Goal: Task Accomplishment & Management: Manage account settings

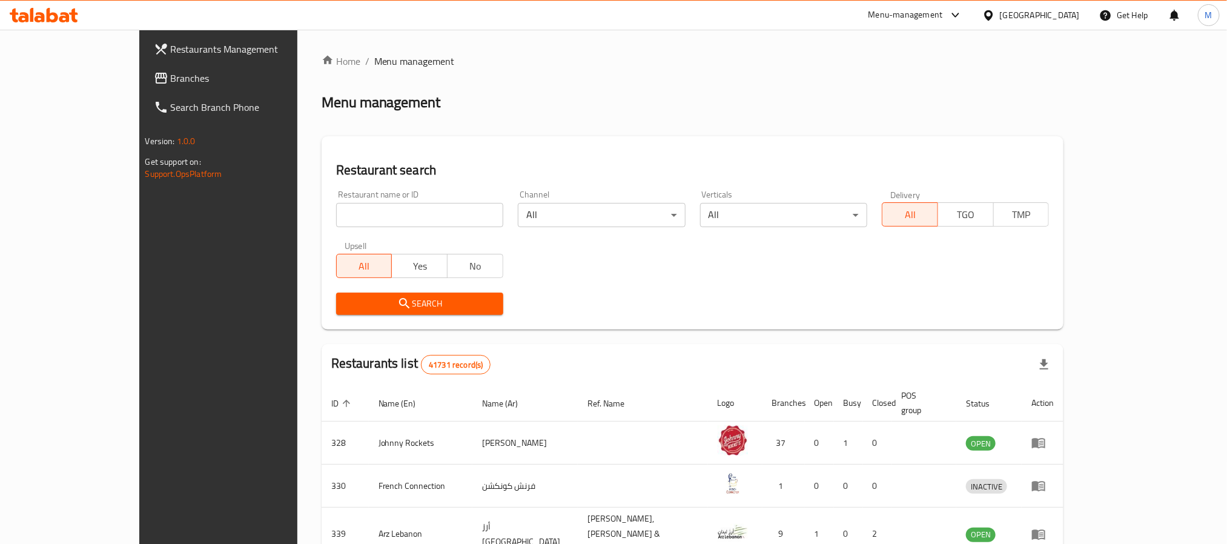
click at [171, 76] on span "Branches" at bounding box center [252, 78] width 163 height 15
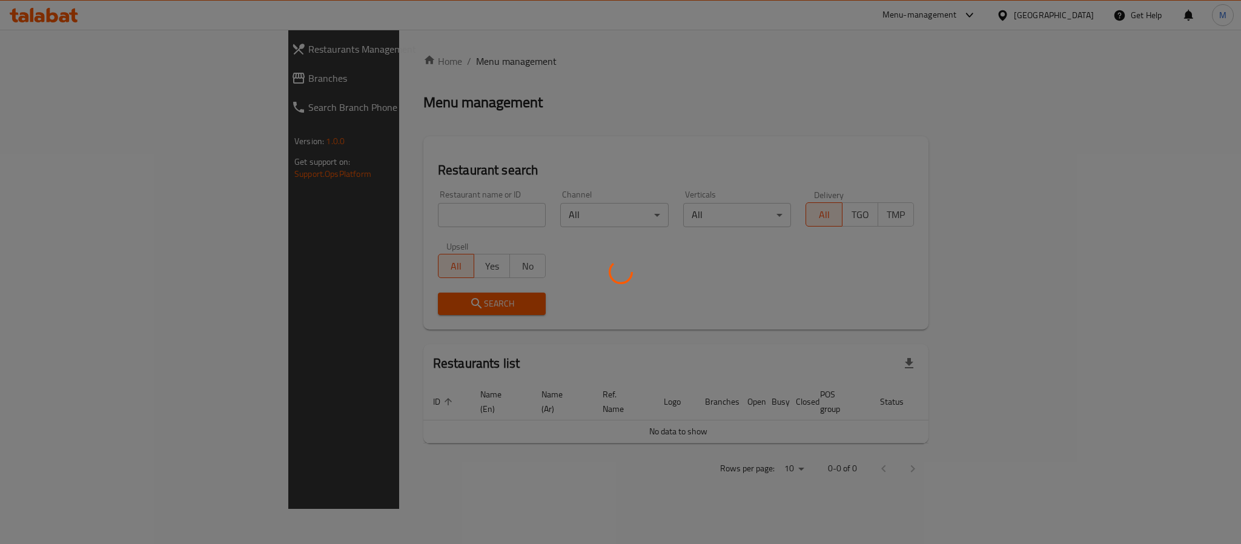
click at [309, 215] on div at bounding box center [620, 272] width 1241 height 544
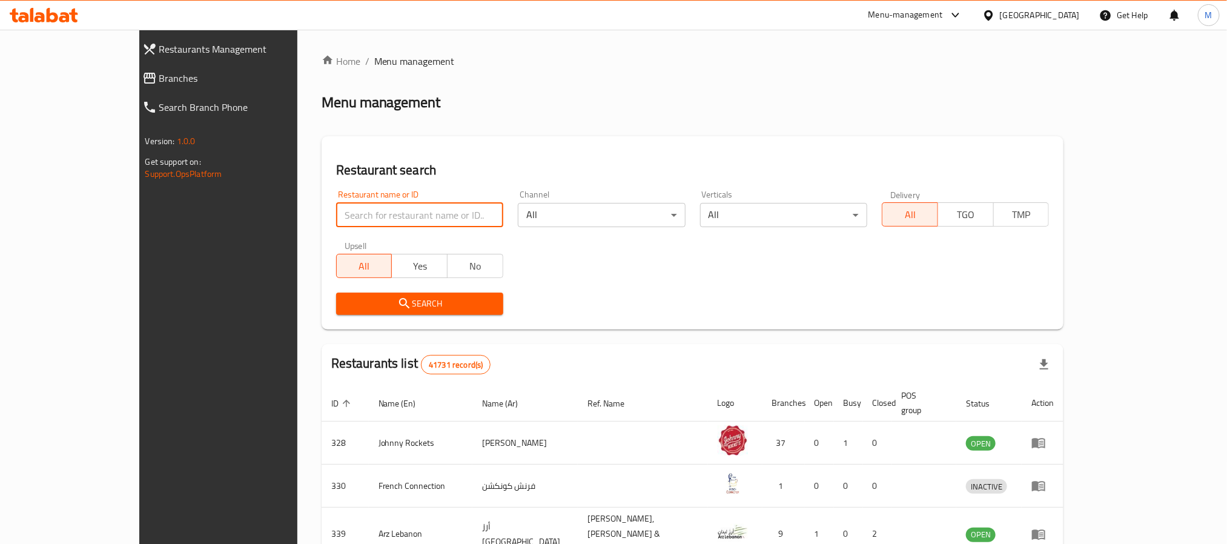
click at [336, 215] on input "search" at bounding box center [419, 215] width 167 height 24
paste input "707190"
type input "707190"
click at [336, 292] on button "Search" at bounding box center [419, 303] width 167 height 22
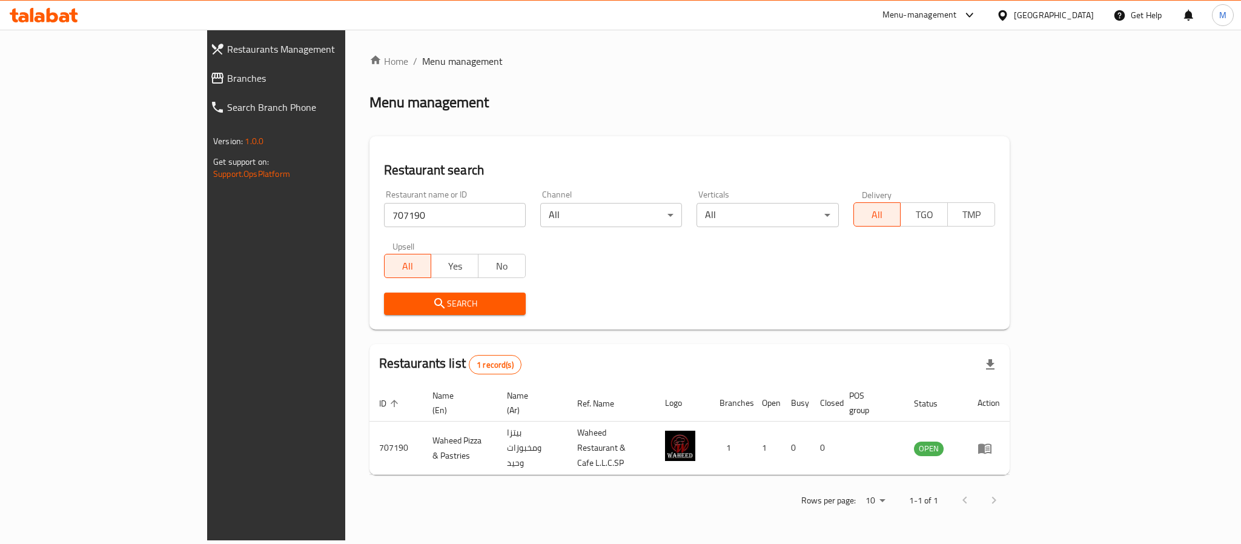
click at [501, 100] on div "Menu management" at bounding box center [689, 102] width 640 height 19
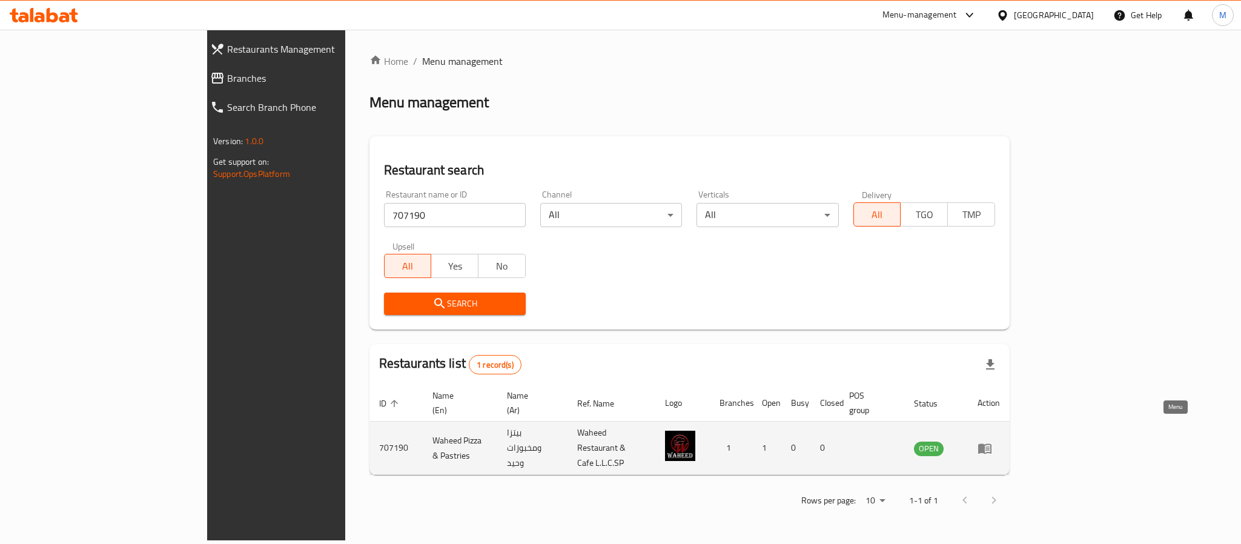
click at [992, 441] on icon "enhanced table" at bounding box center [984, 448] width 15 height 15
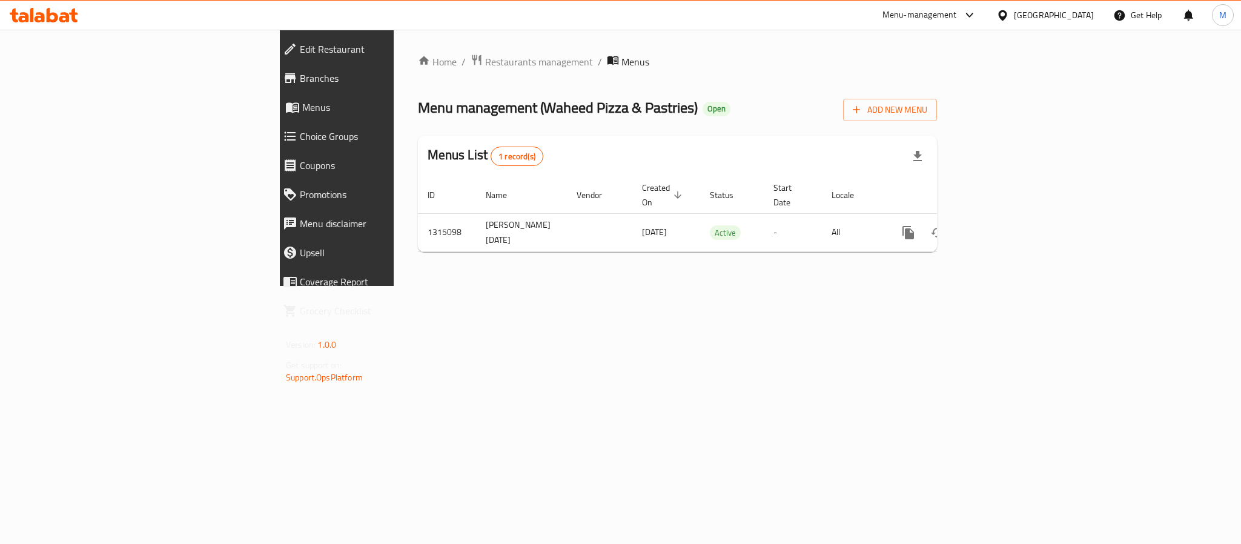
click at [300, 75] on span "Branches" at bounding box center [388, 78] width 177 height 15
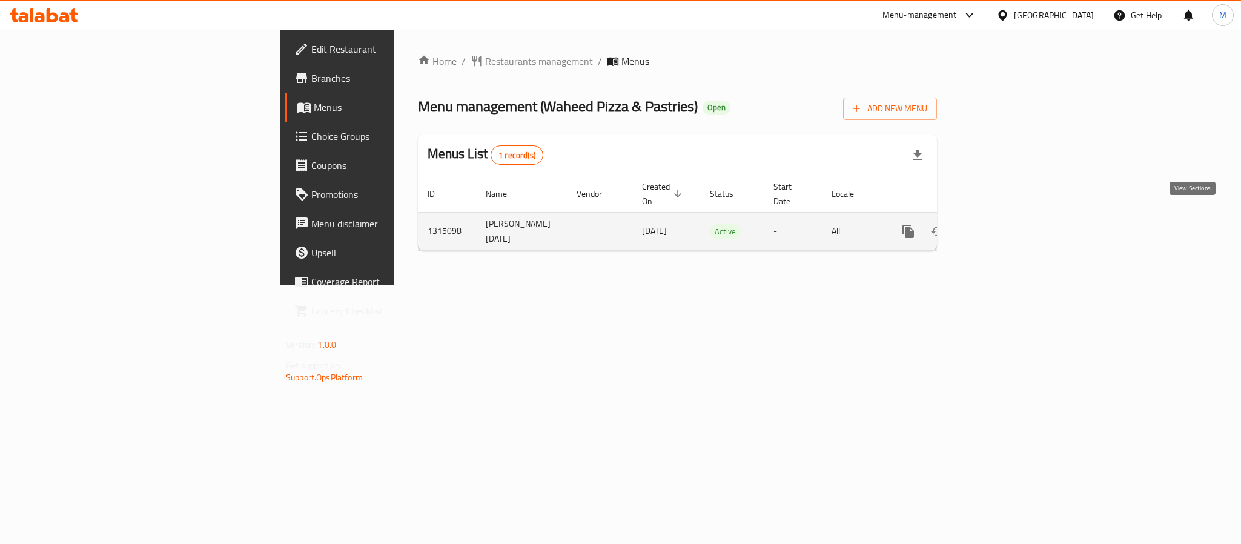
click at [1003, 224] on icon "enhanced table" at bounding box center [995, 231] width 15 height 15
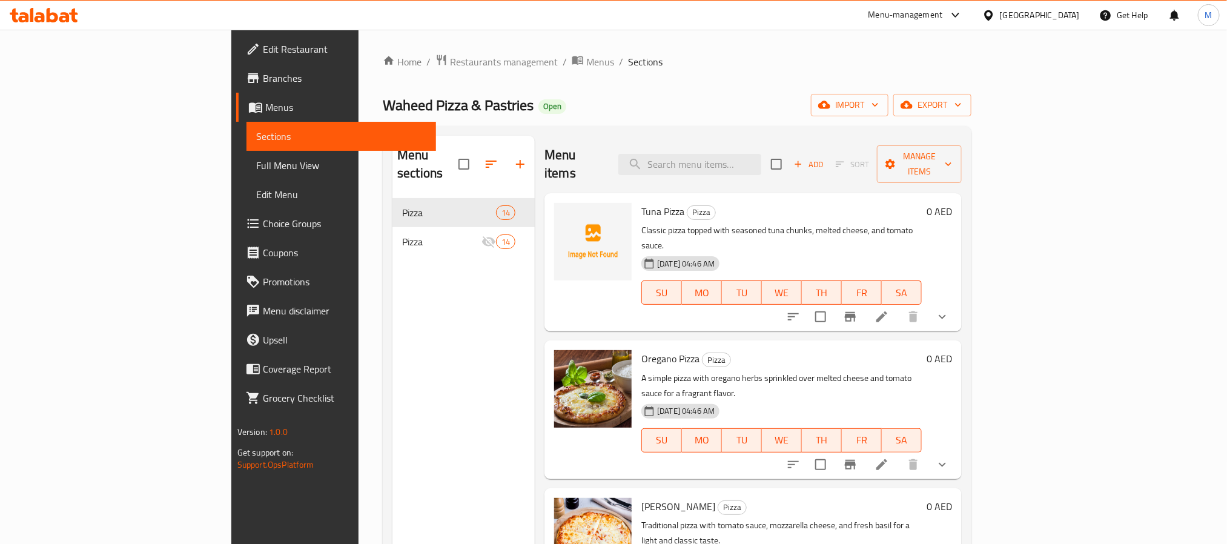
click at [512, 97] on div "Waheed Pizza & Pastries Open import export" at bounding box center [677, 105] width 589 height 22
click at [586, 55] on span "Menus" at bounding box center [600, 61] width 28 height 15
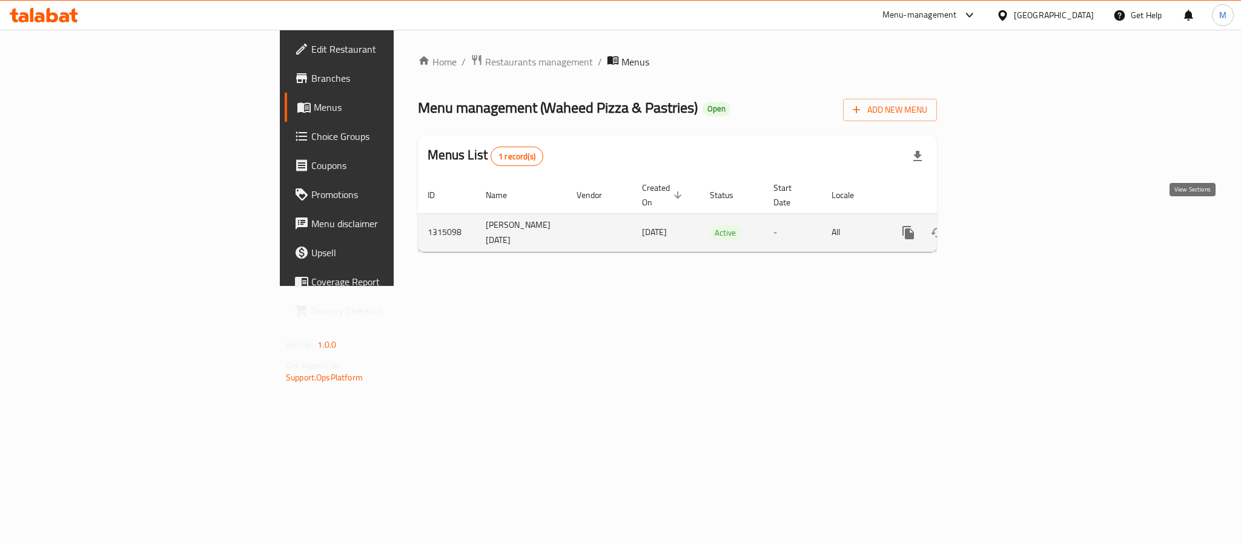
click at [1001, 227] on icon "enhanced table" at bounding box center [995, 232] width 11 height 11
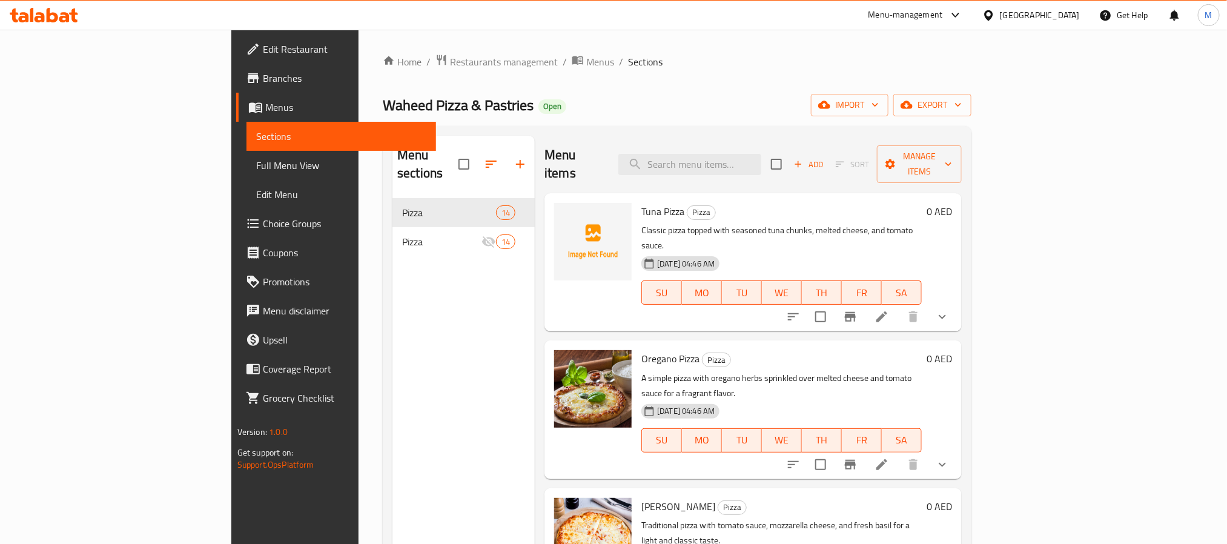
click at [543, 95] on div "Waheed Pizza & Pastries Open import export" at bounding box center [677, 105] width 589 height 22
click at [263, 81] on span "Branches" at bounding box center [344, 78] width 163 height 15
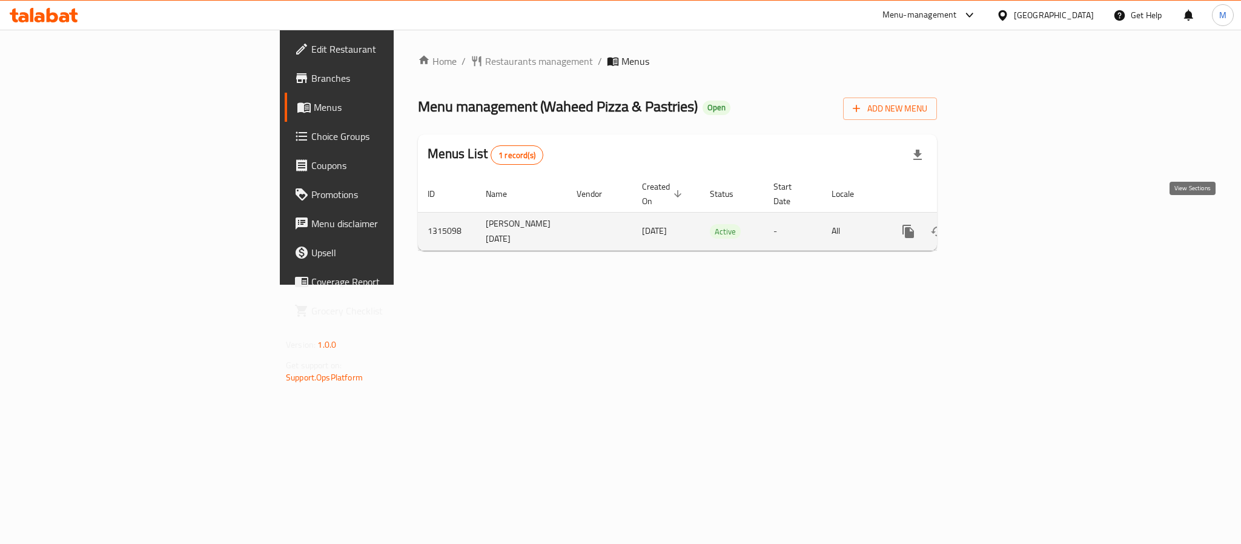
click at [1010, 217] on link "enhanced table" at bounding box center [995, 231] width 29 height 29
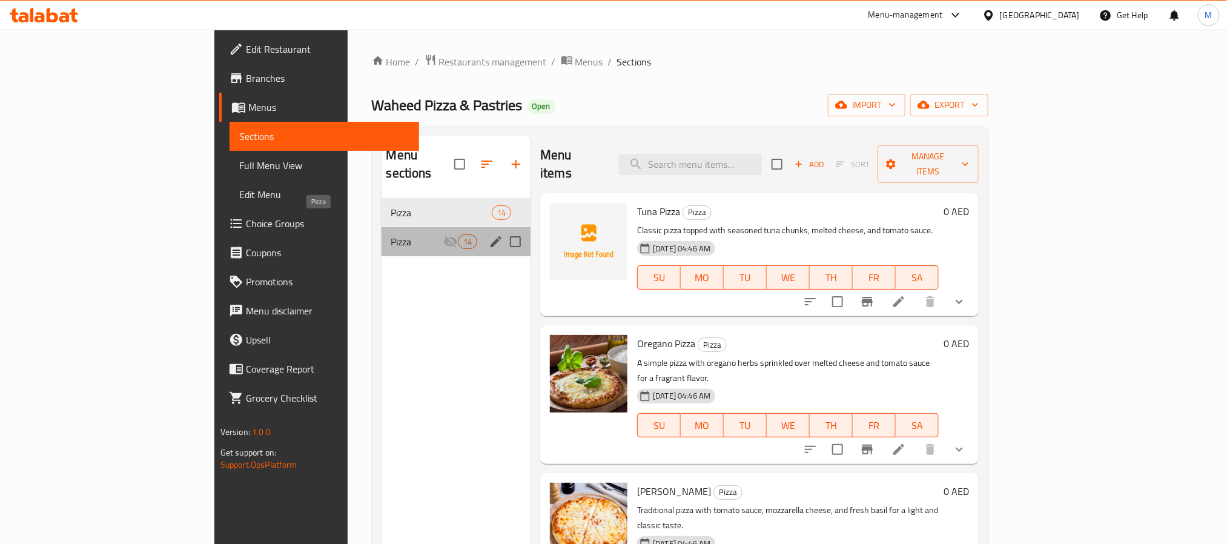
click at [391, 234] on span "Pizza" at bounding box center [417, 241] width 52 height 15
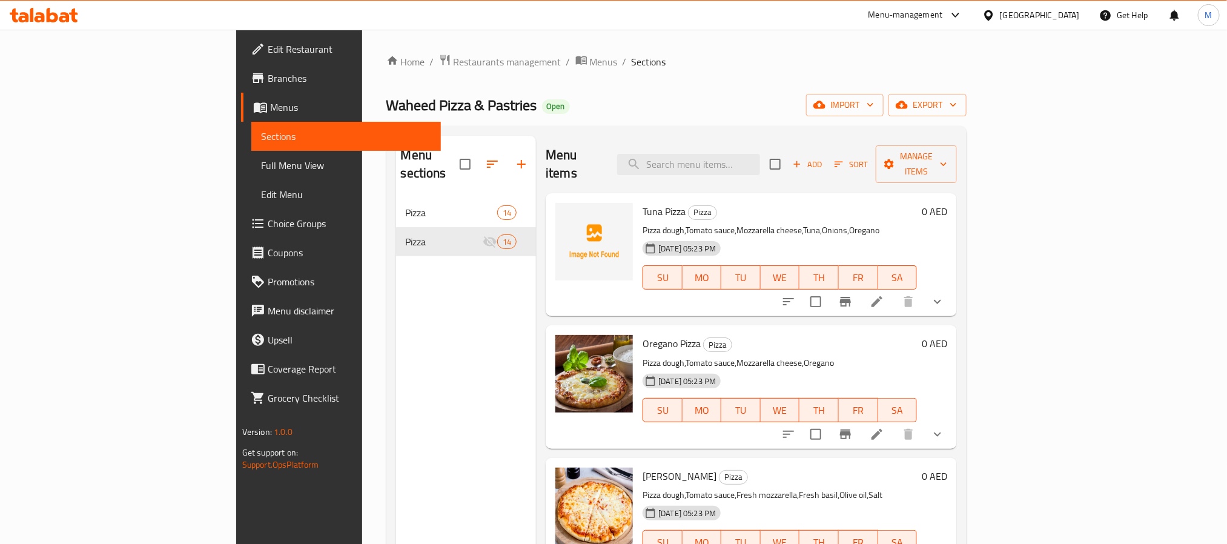
click at [538, 100] on div "Waheed Pizza & Pastries Open import export" at bounding box center [676, 105] width 581 height 22
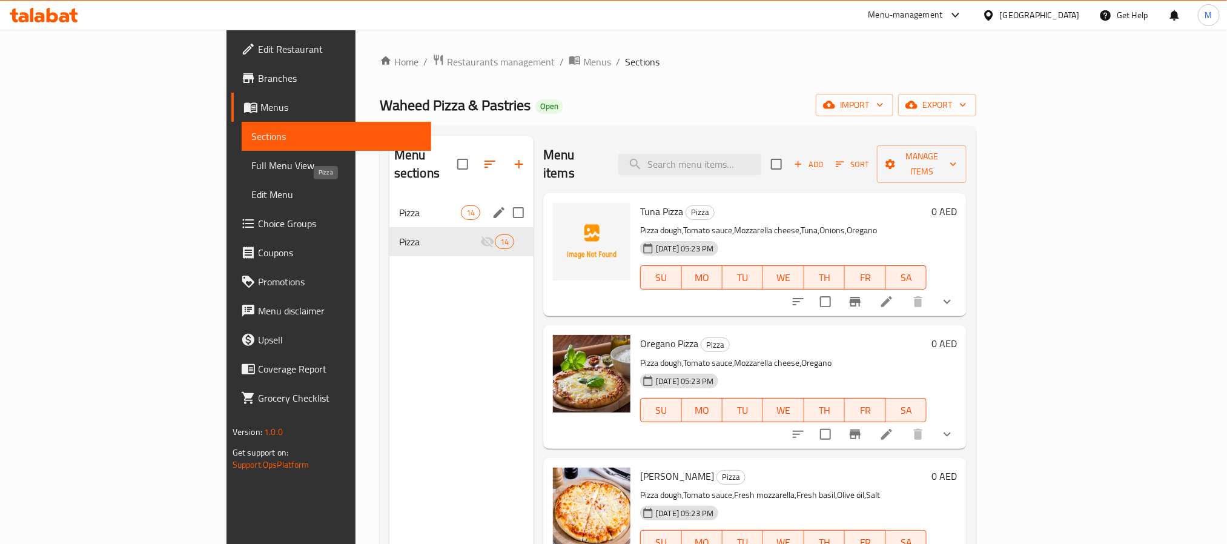
click at [399, 205] on span "Pizza" at bounding box center [430, 212] width 62 height 15
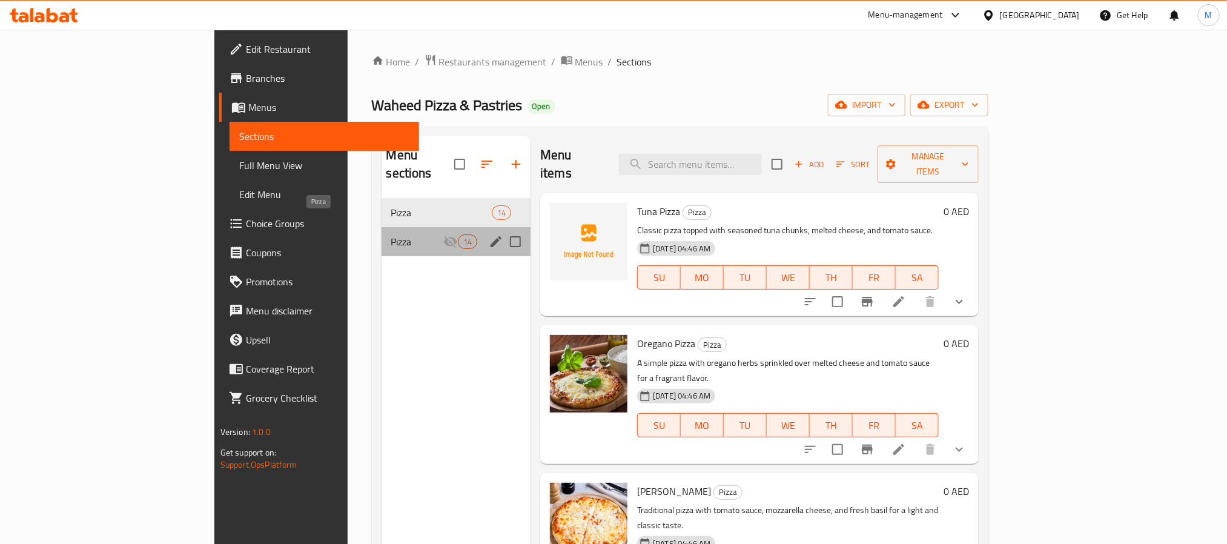
click at [391, 234] on span "Pizza" at bounding box center [417, 241] width 52 height 15
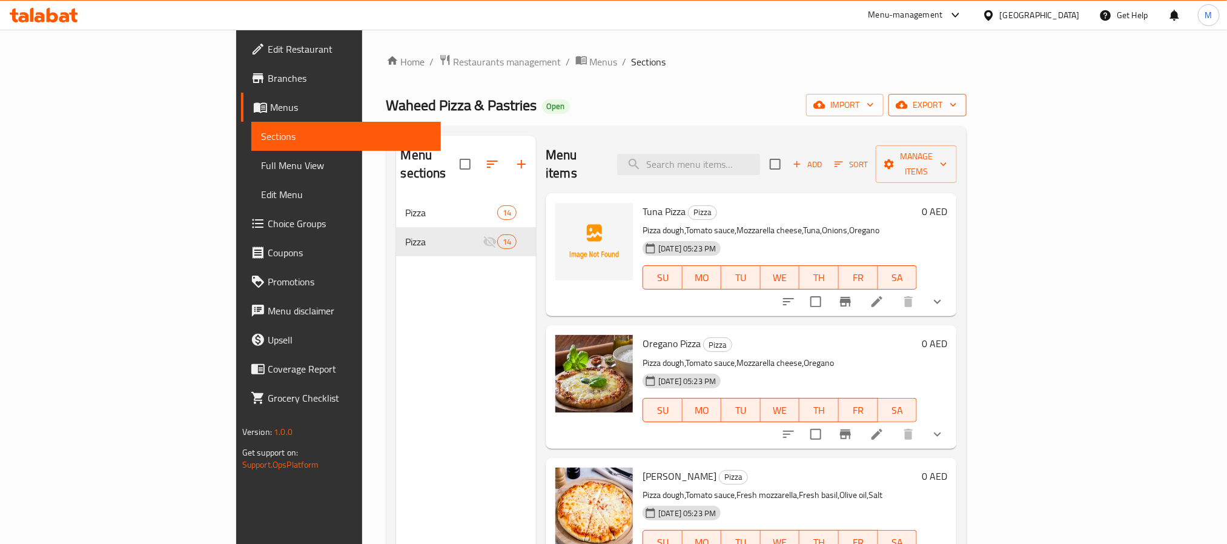
click at [957, 104] on span "export" at bounding box center [927, 104] width 59 height 15
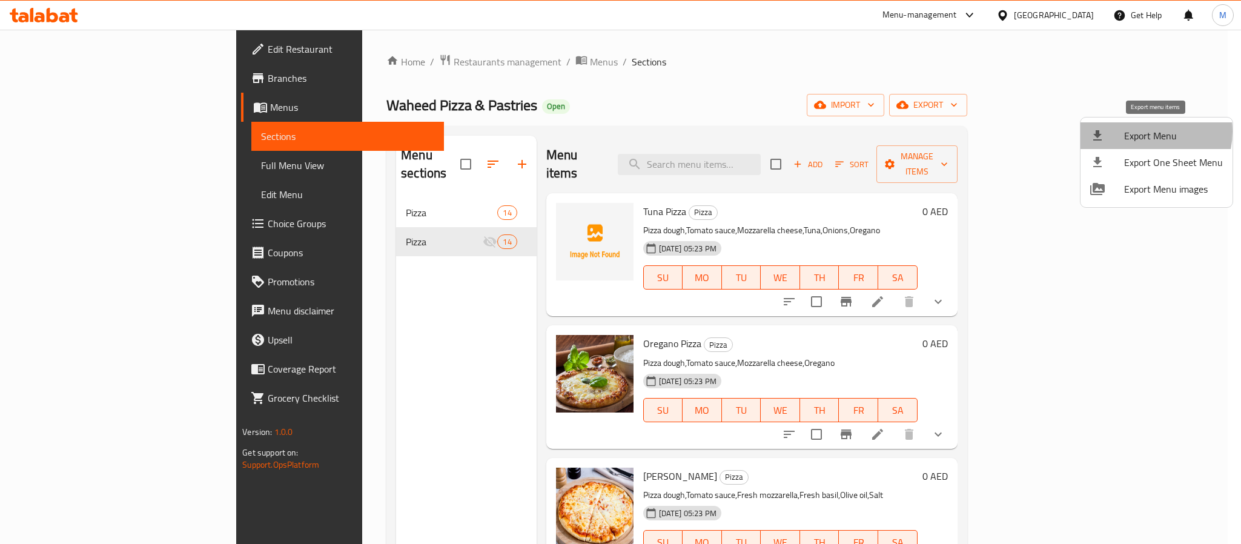
click at [1141, 131] on span "Export Menu" at bounding box center [1173, 135] width 99 height 15
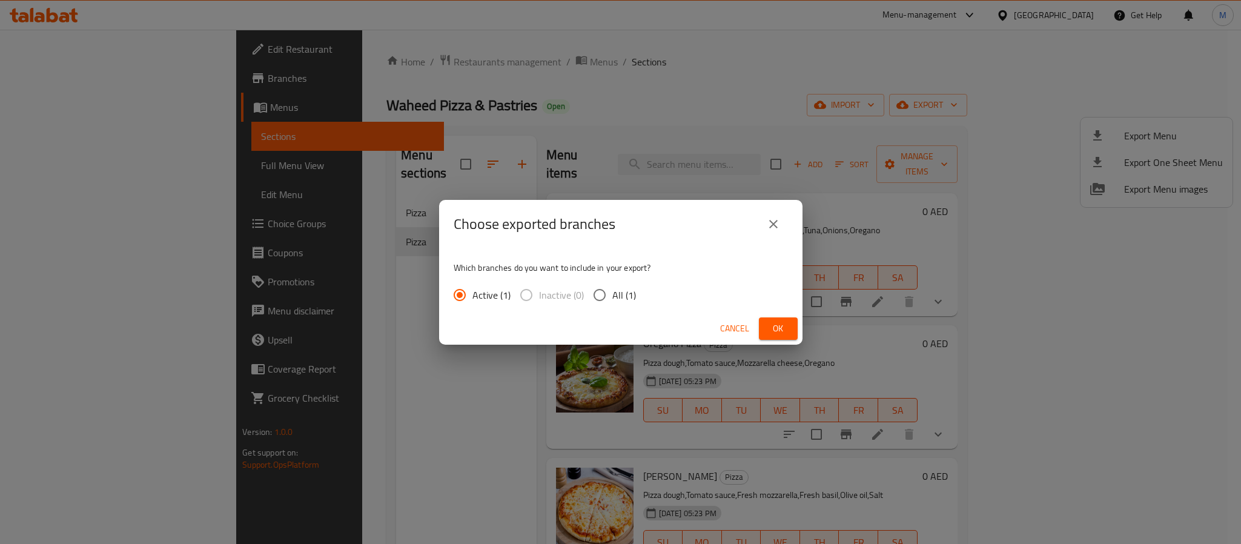
click at [600, 293] on input "All (1)" at bounding box center [599, 294] width 25 height 25
radio input "true"
click at [781, 326] on span "Ok" at bounding box center [777, 328] width 19 height 15
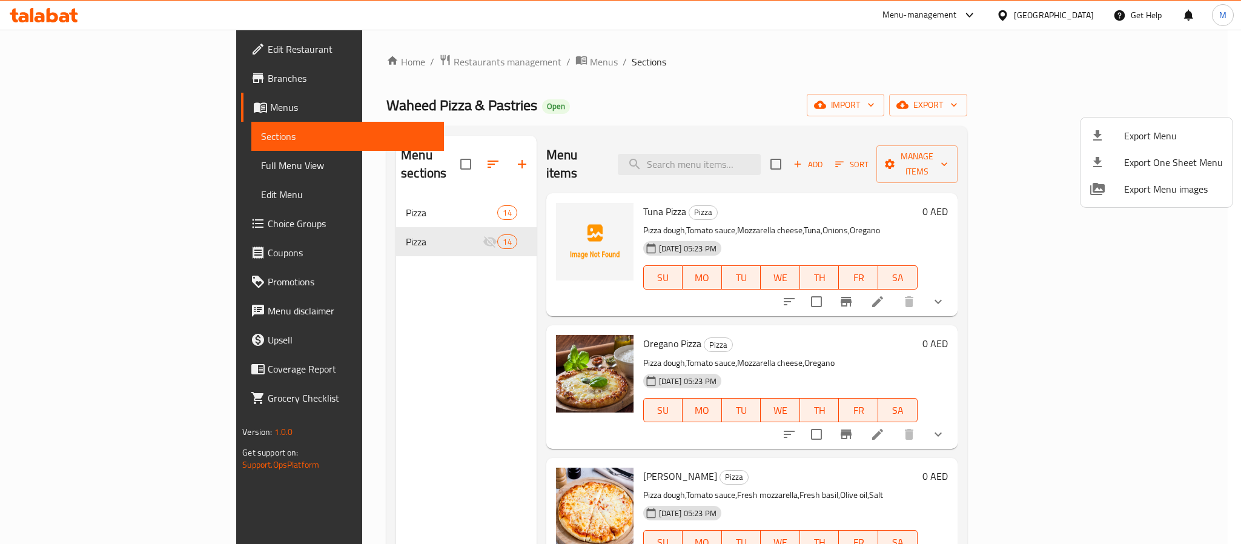
click at [692, 88] on div at bounding box center [620, 272] width 1241 height 544
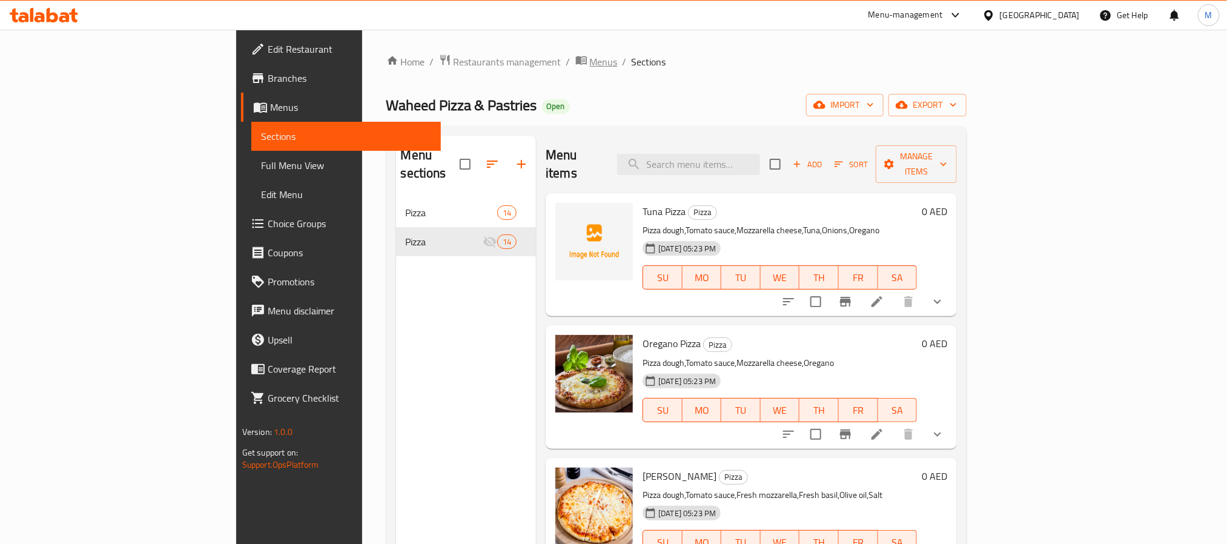
click at [590, 56] on span "Menus" at bounding box center [604, 61] width 28 height 15
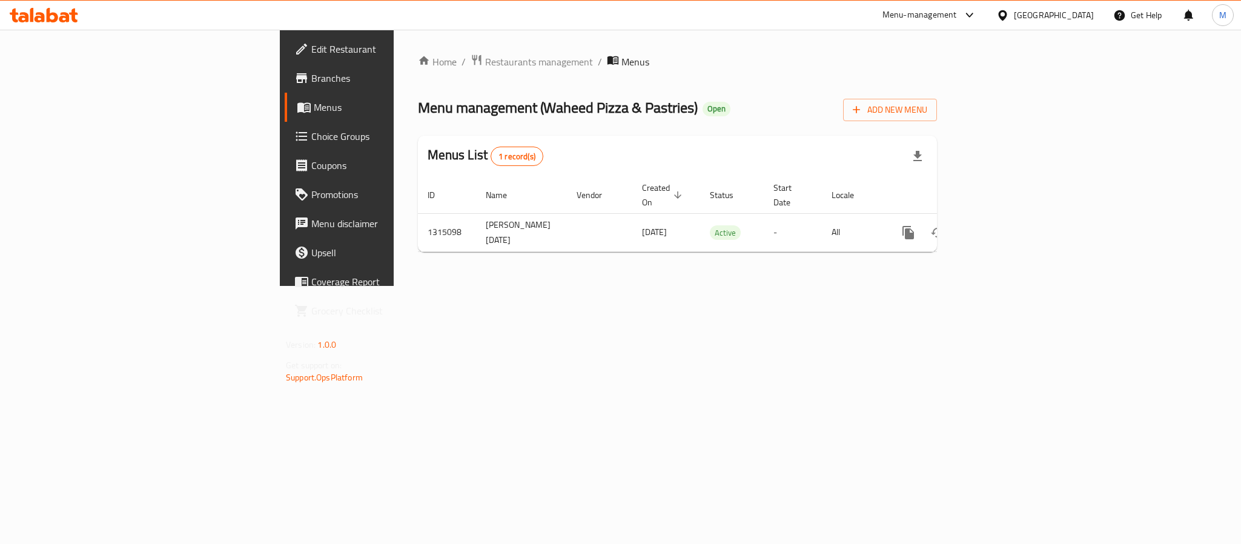
click at [705, 104] on div "Menu management ( Waheed Pizza & Pastries ) Open Add New Menu" at bounding box center [677, 107] width 519 height 27
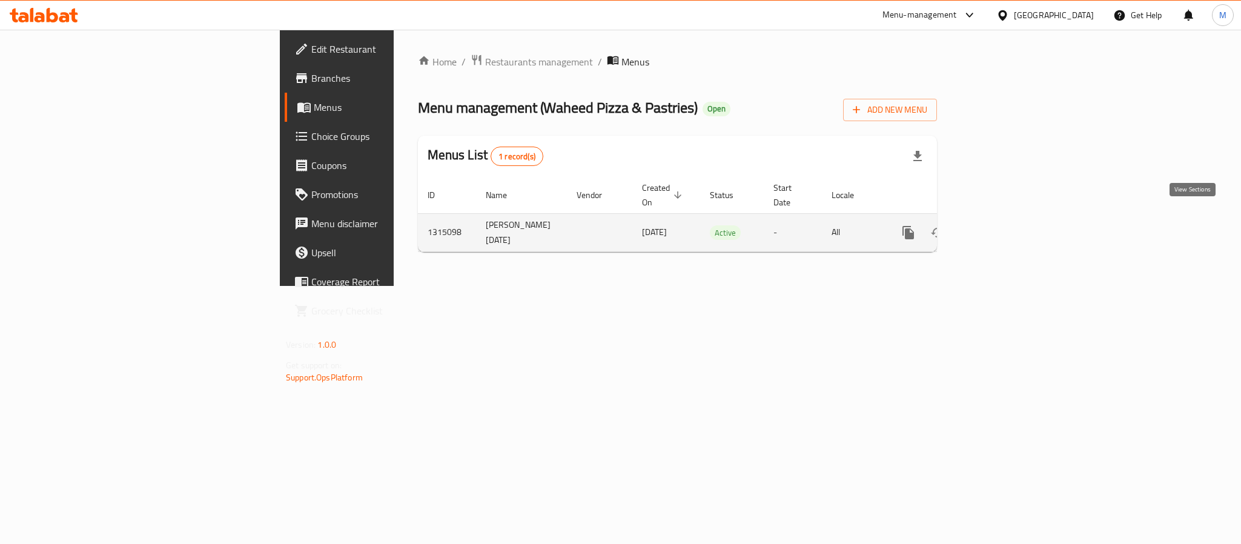
click at [1001, 227] on icon "enhanced table" at bounding box center [995, 232] width 11 height 11
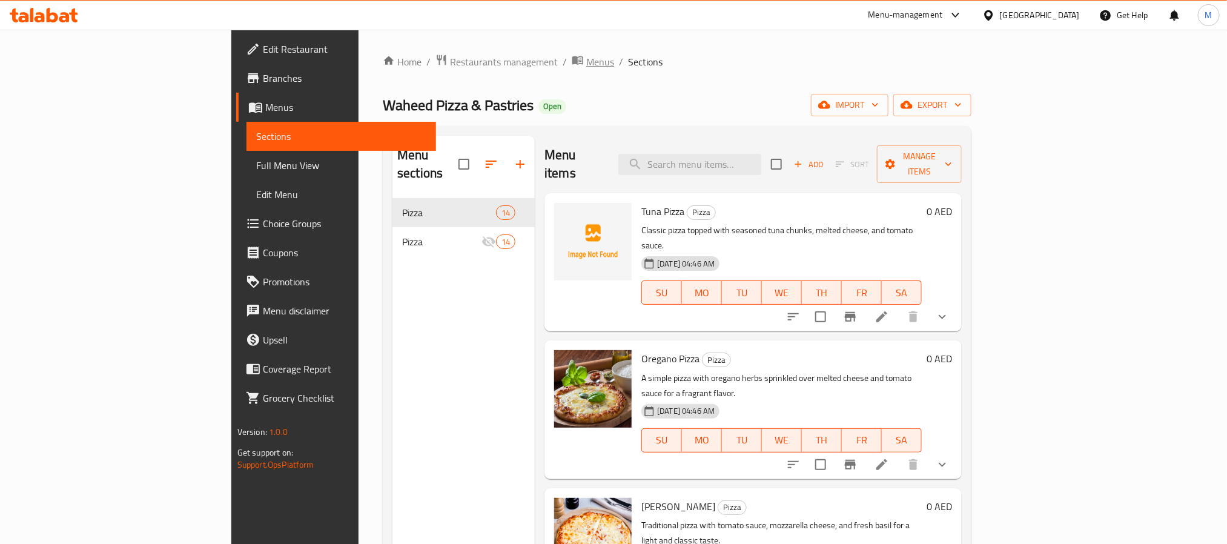
click at [586, 59] on span "Menus" at bounding box center [600, 61] width 28 height 15
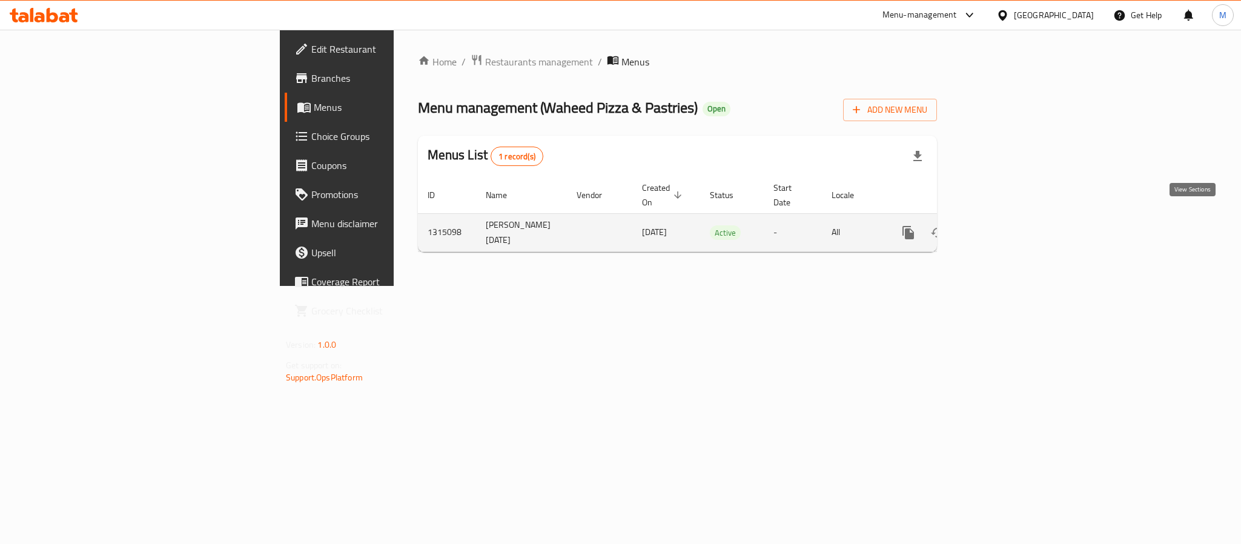
click at [1003, 225] on icon "enhanced table" at bounding box center [995, 232] width 15 height 15
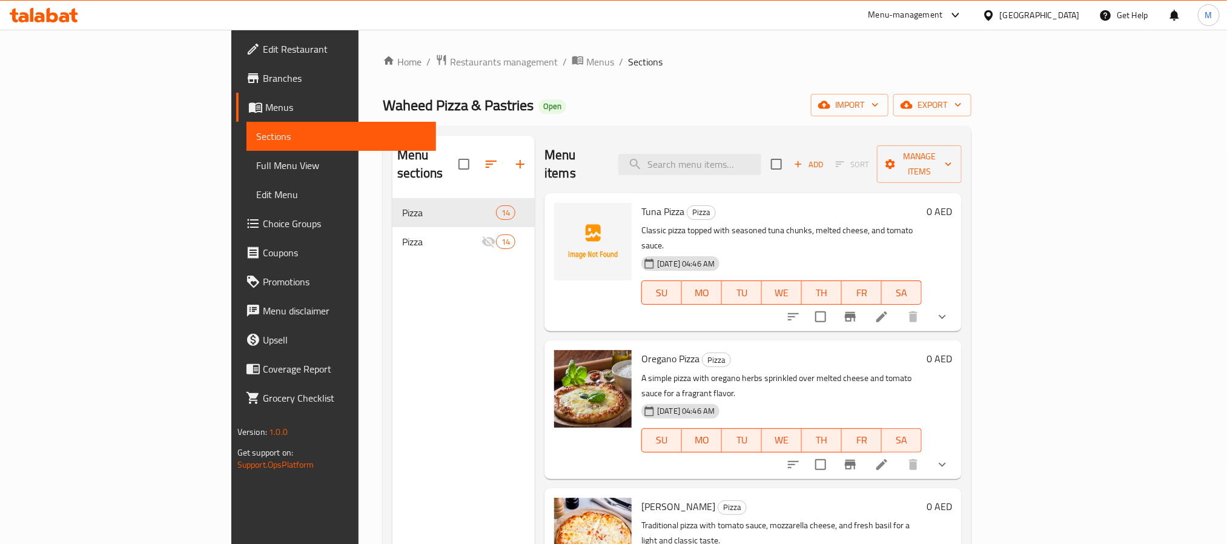
click at [392, 300] on div "Menu sections Pizza 14 Pizza 14" at bounding box center [463, 408] width 142 height 544
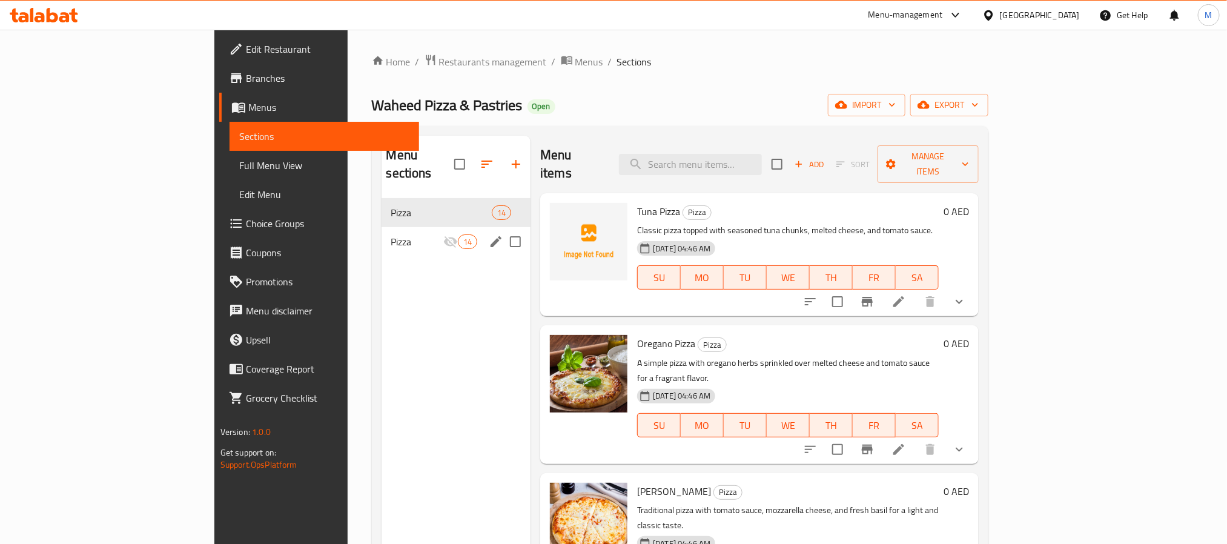
click at [391, 234] on span "Pizza" at bounding box center [417, 241] width 52 height 15
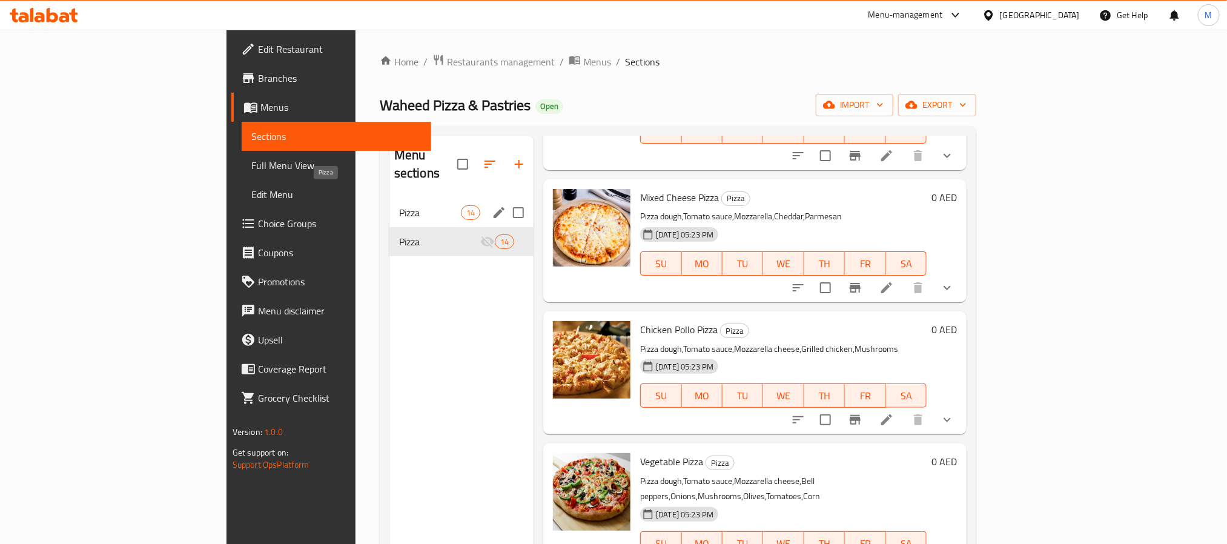
click at [399, 205] on span "Pizza" at bounding box center [430, 212] width 62 height 15
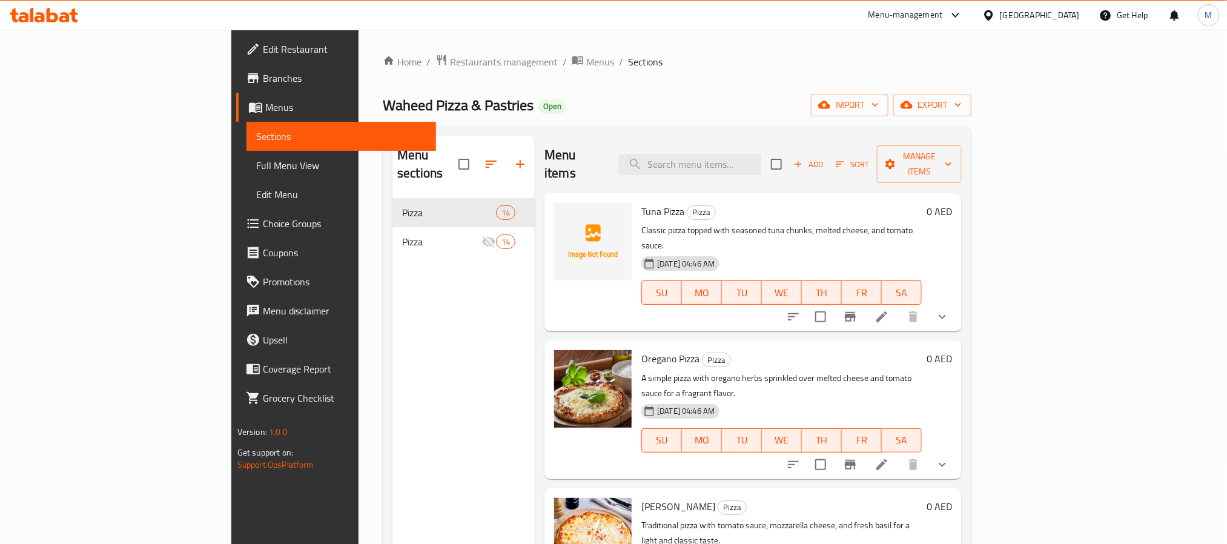
click at [392, 269] on div "Menu sections Pizza 14 Pizza 14" at bounding box center [463, 408] width 142 height 544
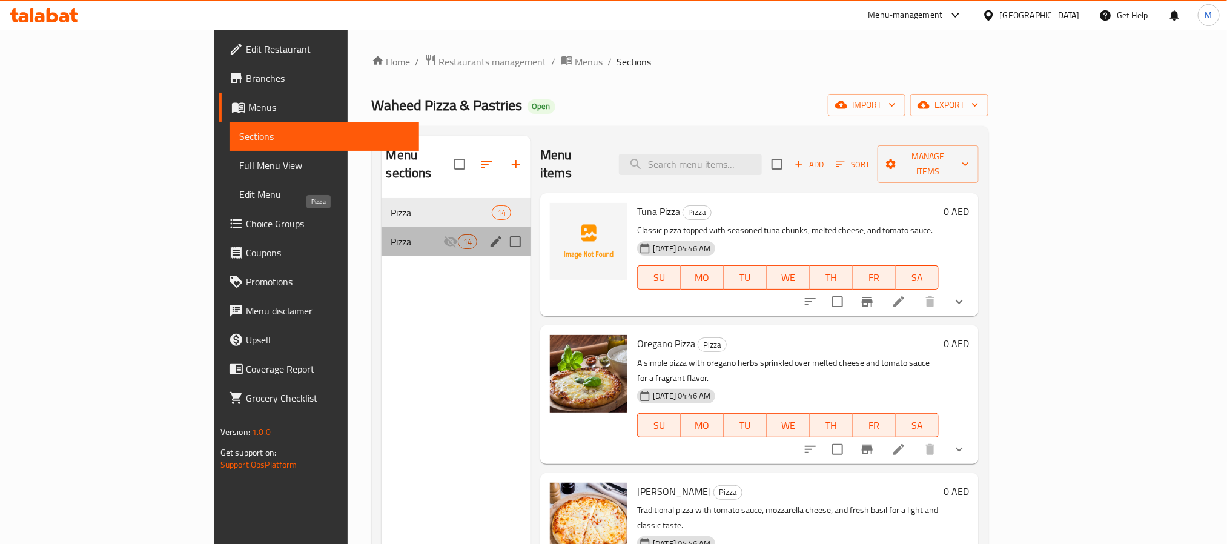
click at [391, 234] on span "Pizza" at bounding box center [417, 241] width 52 height 15
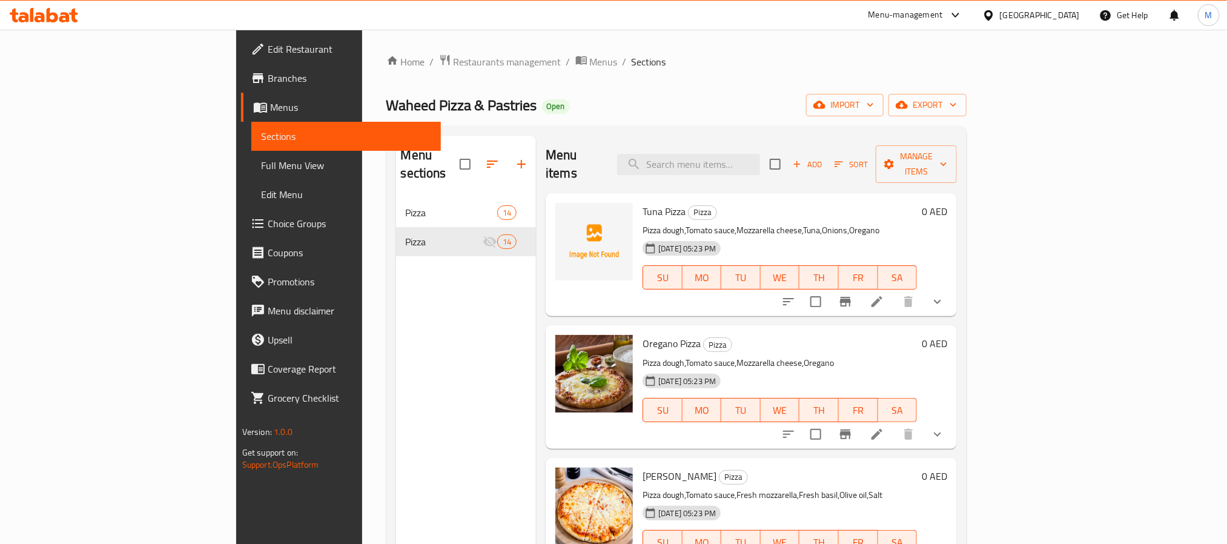
click at [396, 266] on div "Menu sections Pizza 14 Pizza 14" at bounding box center [466, 408] width 140 height 544
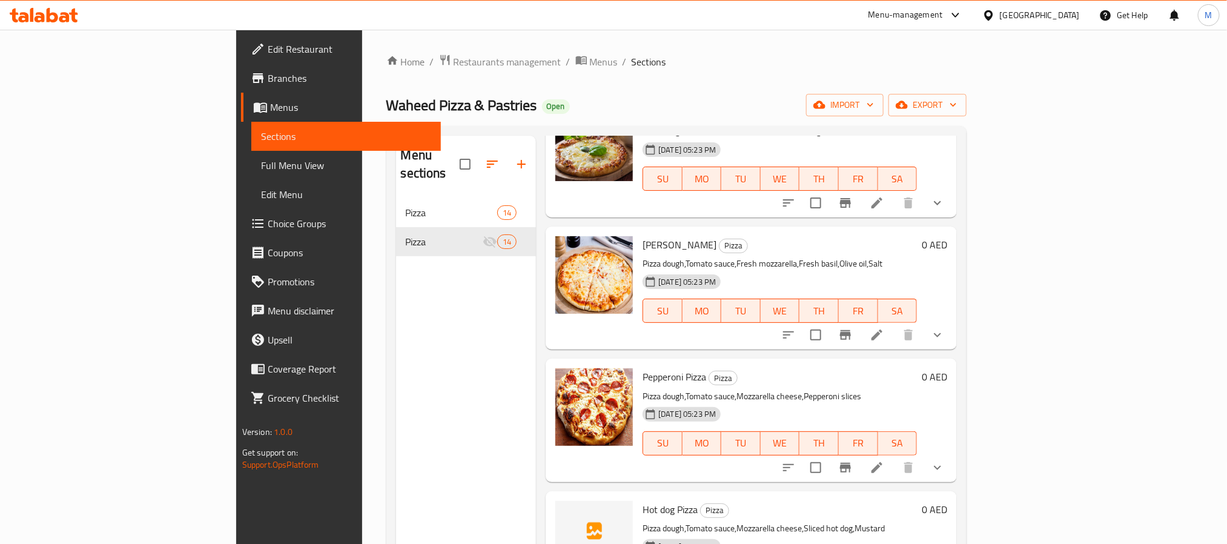
scroll to position [272, 0]
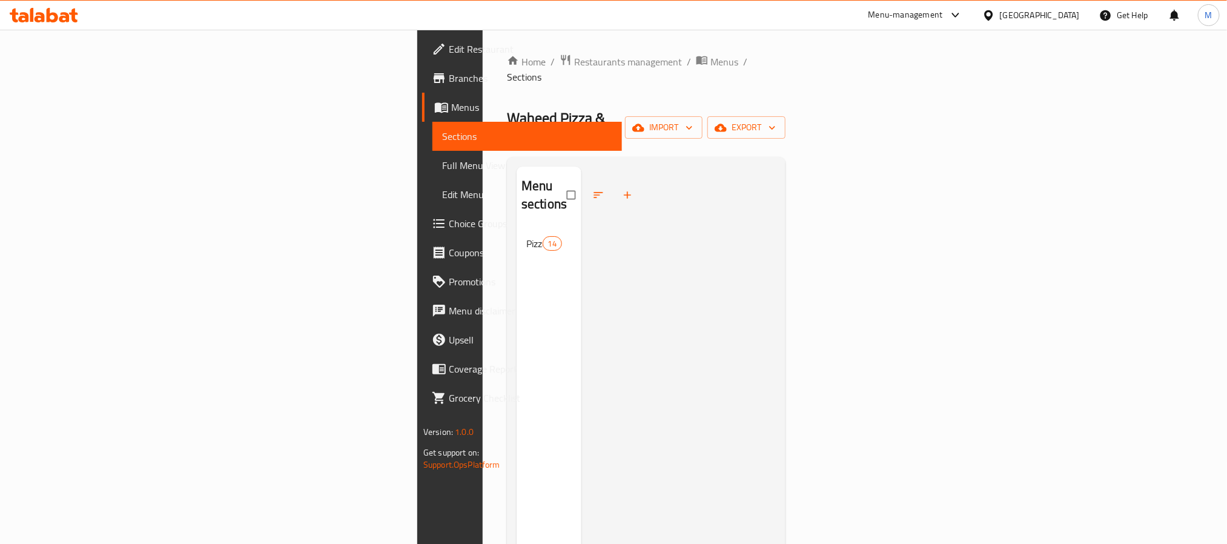
click at [56, 15] on icon at bounding box center [53, 15] width 12 height 15
